Goal: Task Accomplishment & Management: Manage account settings

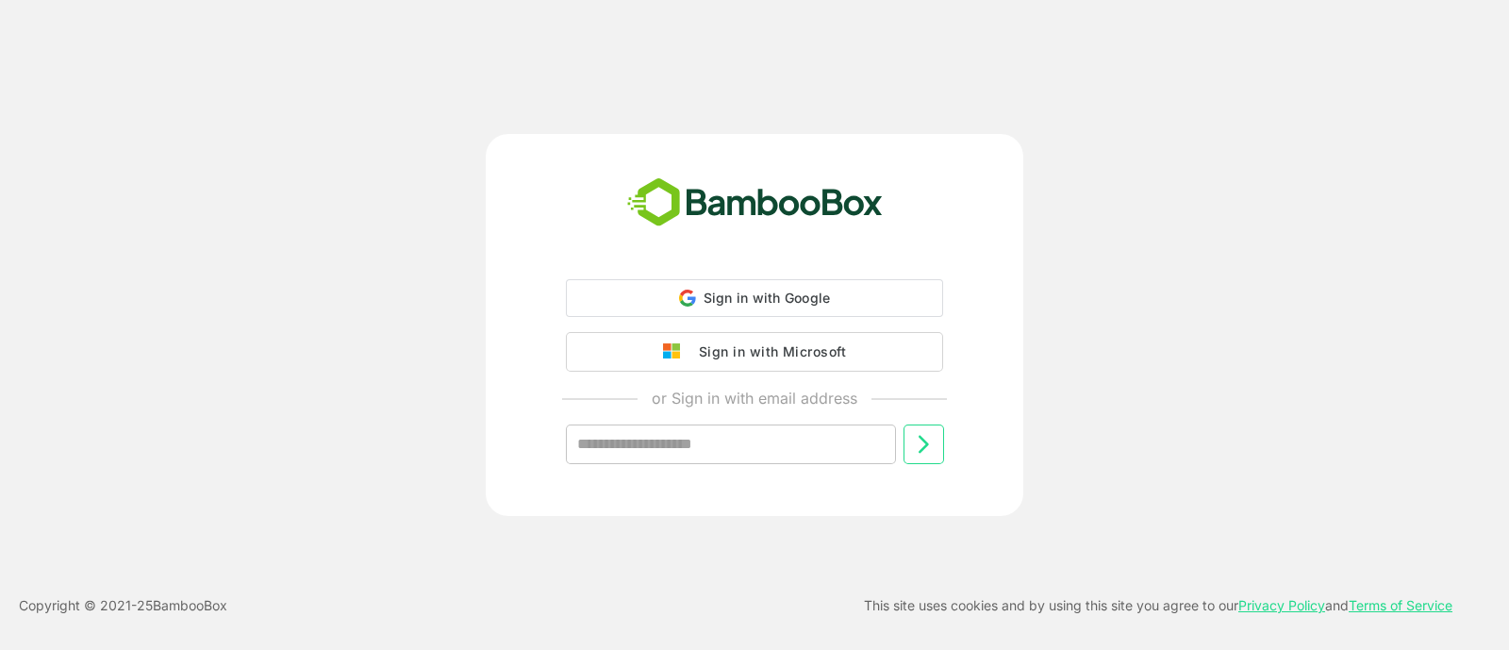
click at [844, 346] on div "Sign in with Microsoft" at bounding box center [767, 351] width 157 height 25
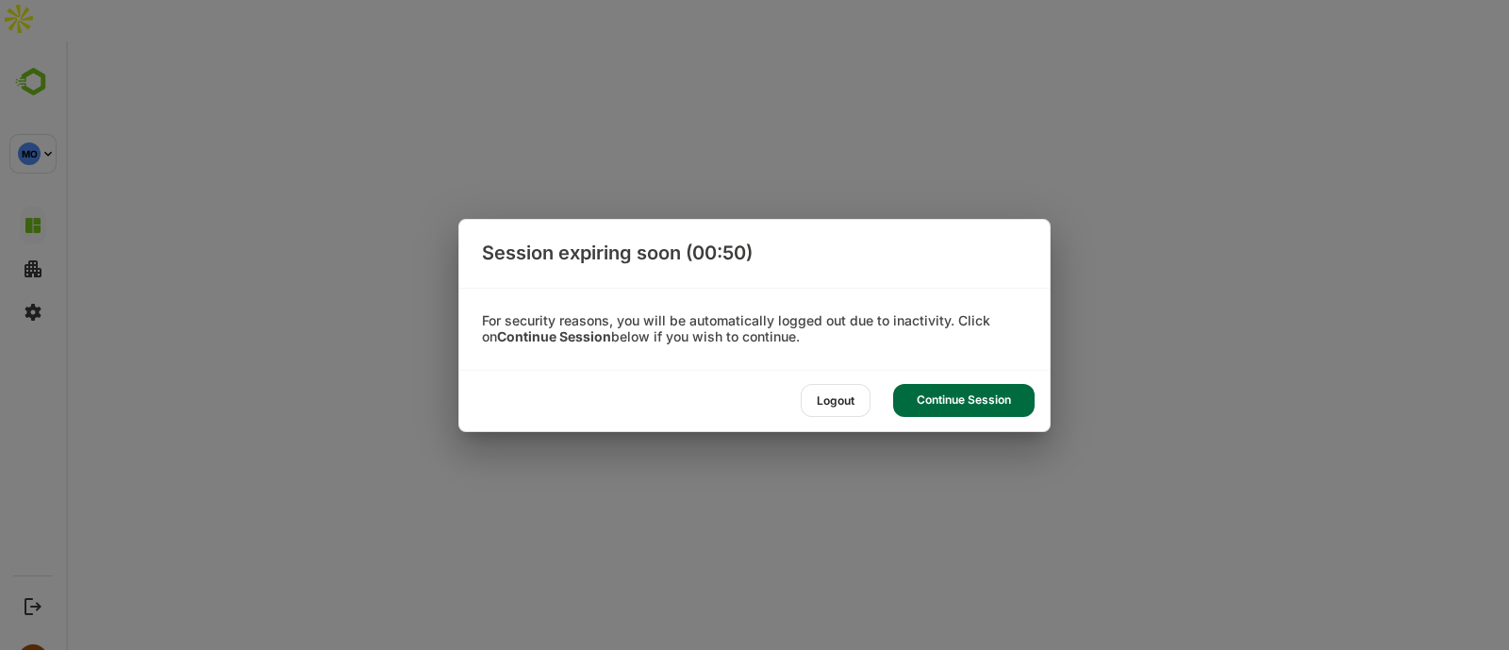
click at [1169, 431] on div "Session expiring soon (00:50) For security reasons, you will be automatically l…" at bounding box center [754, 325] width 1509 height 650
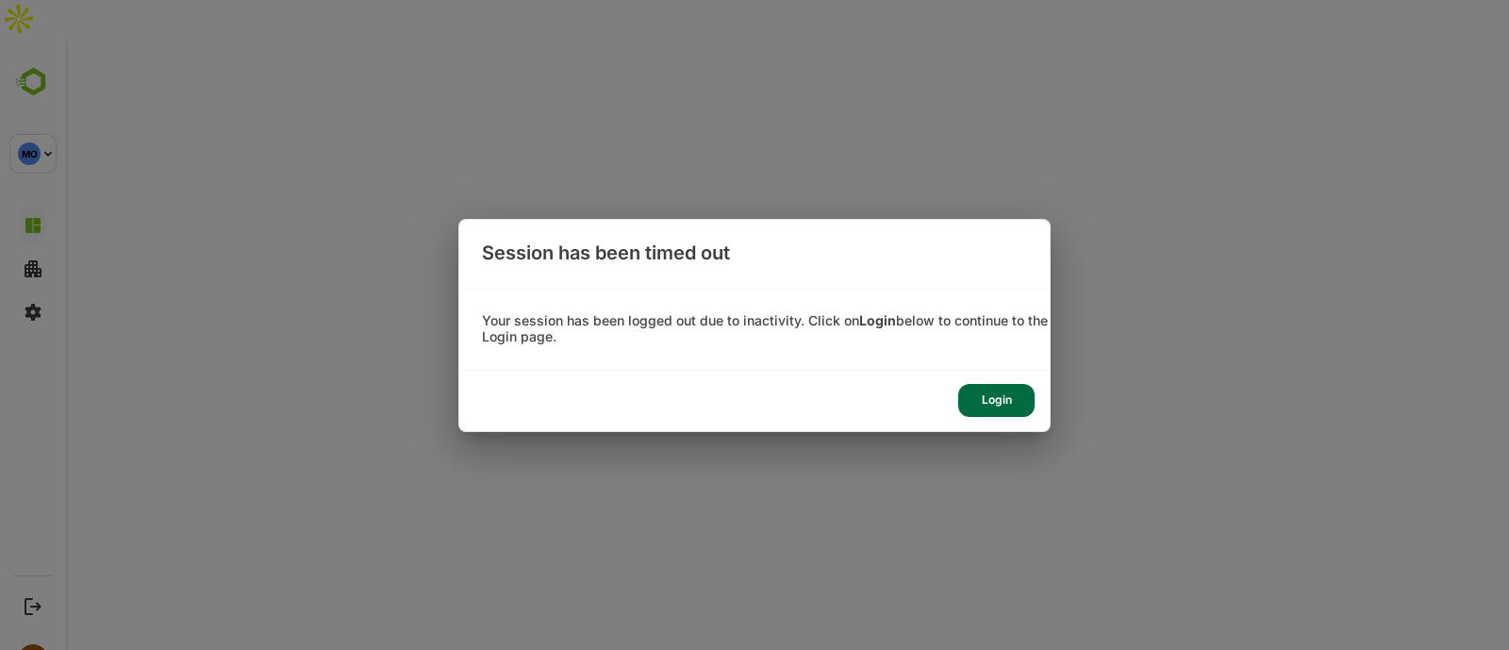
click at [1003, 396] on div "Login" at bounding box center [996, 400] width 76 height 33
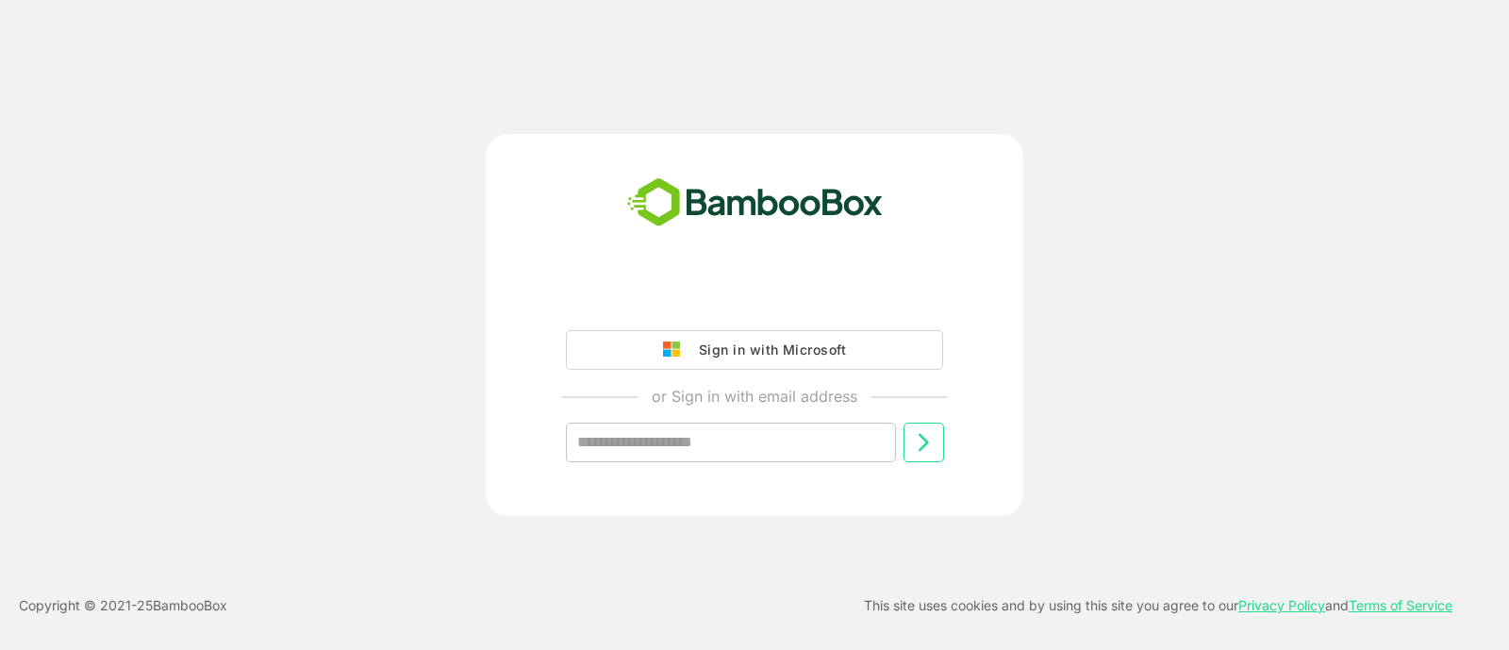
drag, startPoint x: 1235, startPoint y: 205, endPoint x: 1186, endPoint y: 238, distance: 59.1
click at [1235, 206] on div "Sign in with Microsoft or Sign in with email address ​" at bounding box center [754, 325] width 1207 height 382
click at [1181, 199] on div "Sign in with Microsoft or Sign in with email address ​" at bounding box center [754, 325] width 1207 height 382
click at [1099, 260] on div "Sign in with Microsoft or Sign in with email address ​" at bounding box center [754, 325] width 1207 height 382
